Goal: Information Seeking & Learning: Learn about a topic

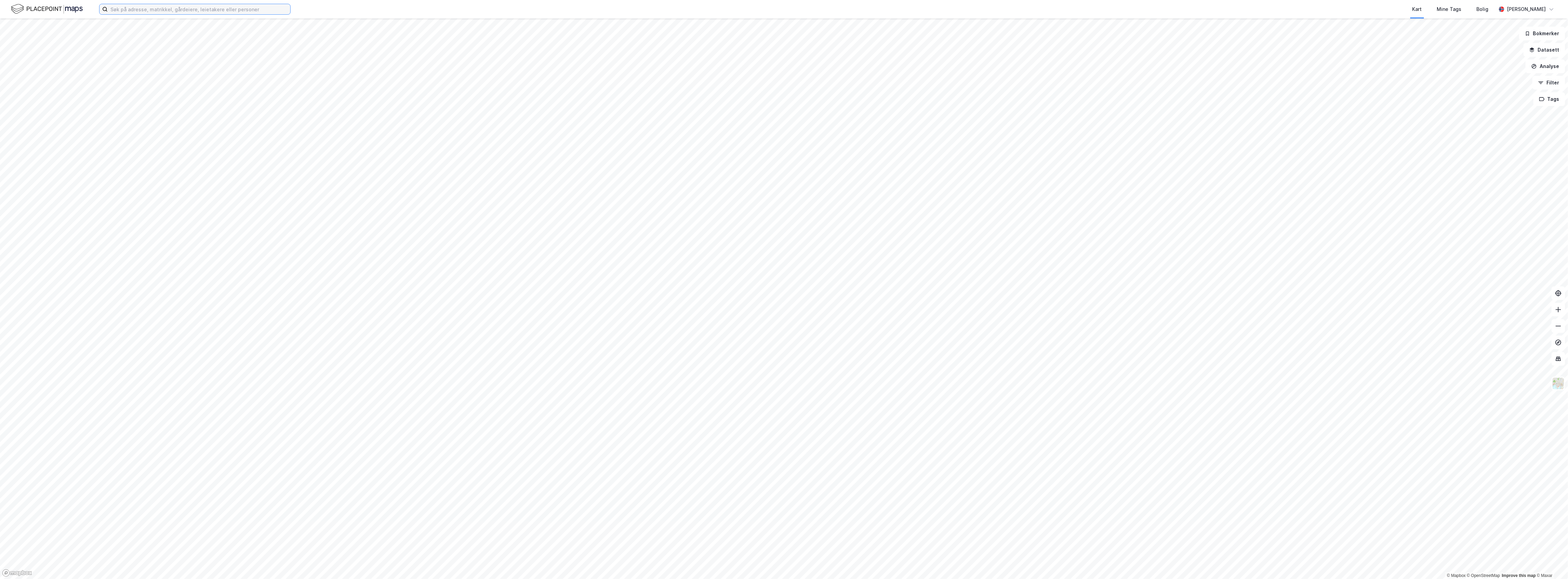
click at [152, 9] on input at bounding box center [199, 9] width 183 height 10
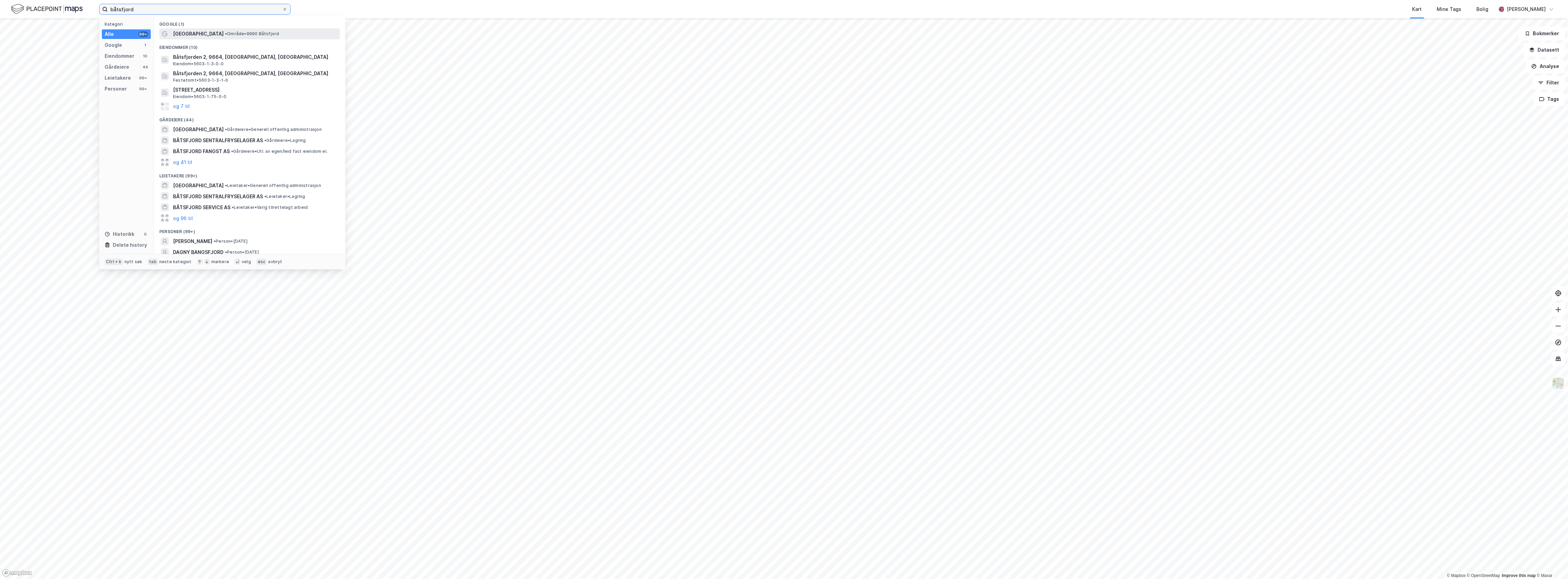
type input "båtsfjord"
click at [191, 36] on span "[GEOGRAPHIC_DATA]" at bounding box center [198, 33] width 51 height 8
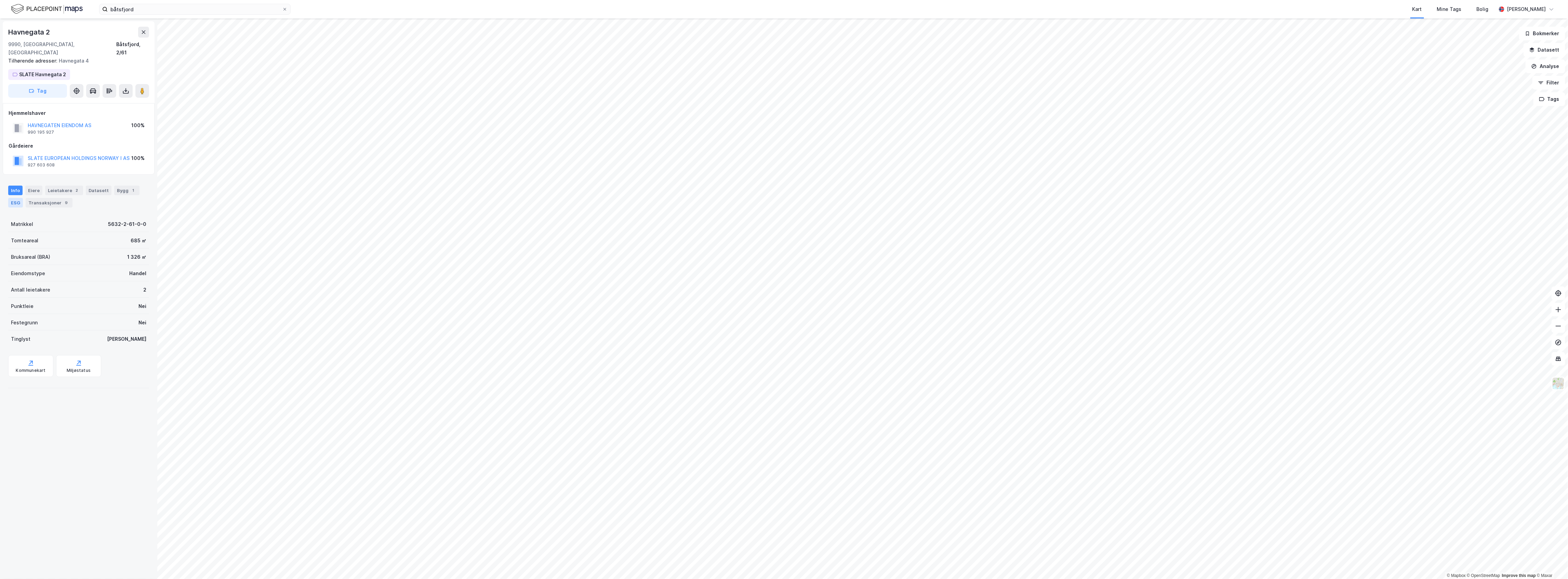
click at [18, 198] on div "ESG" at bounding box center [15, 203] width 15 height 10
click at [95, 185] on div "Datasett" at bounding box center [99, 190] width 26 height 10
click at [63, 185] on div "Leietakere 2" at bounding box center [64, 190] width 38 height 10
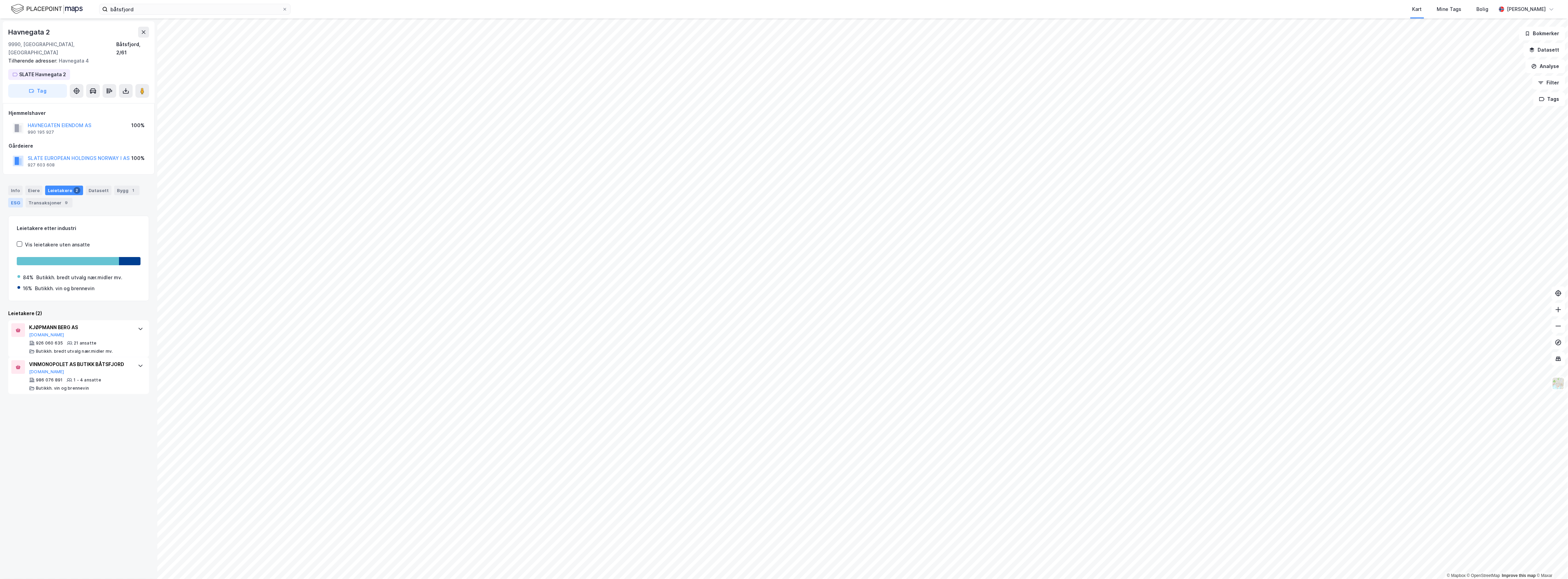
click at [15, 199] on div "ESG" at bounding box center [15, 203] width 15 height 10
